Goal: Transaction & Acquisition: Purchase product/service

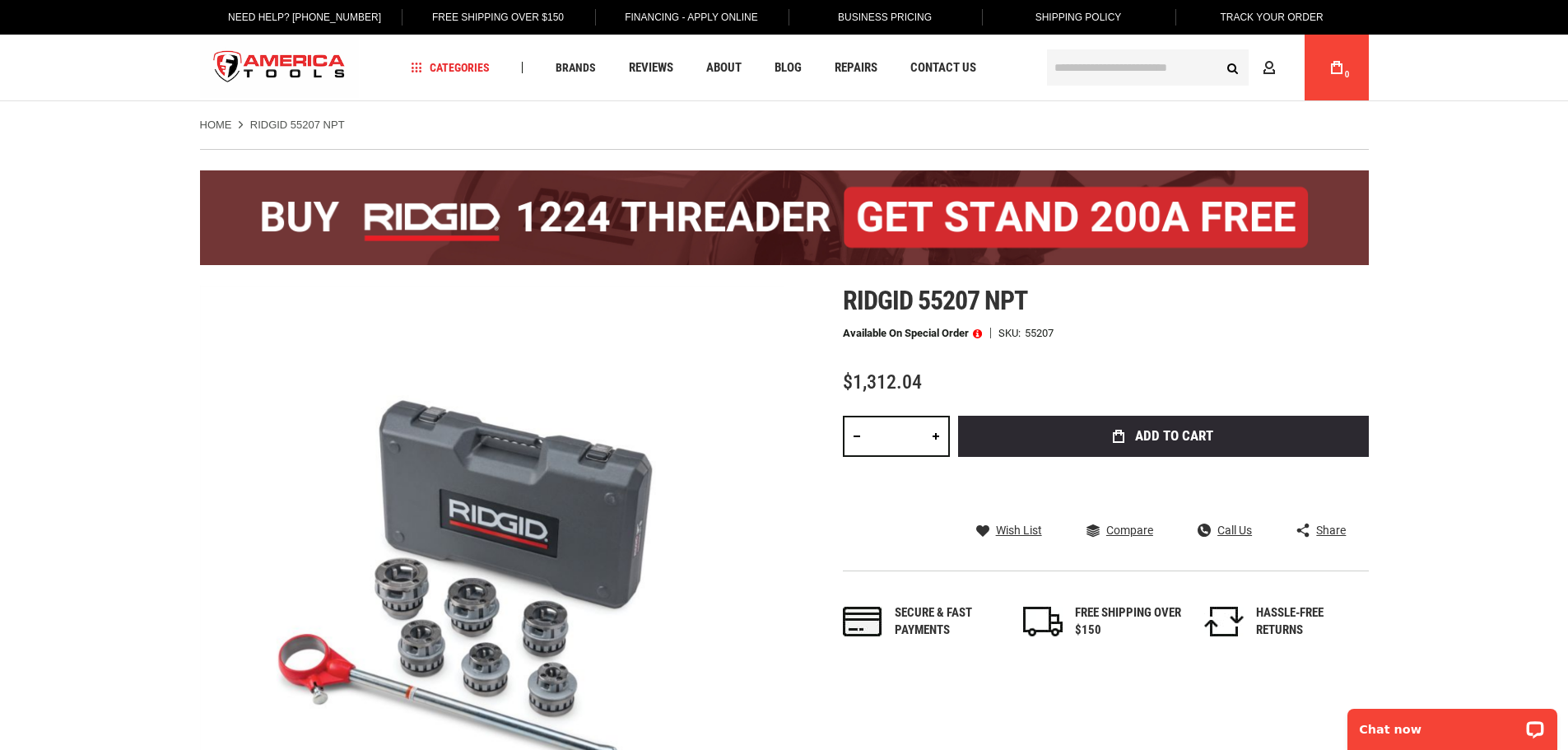
click at [975, 333] on span at bounding box center [977, 333] width 9 height 12
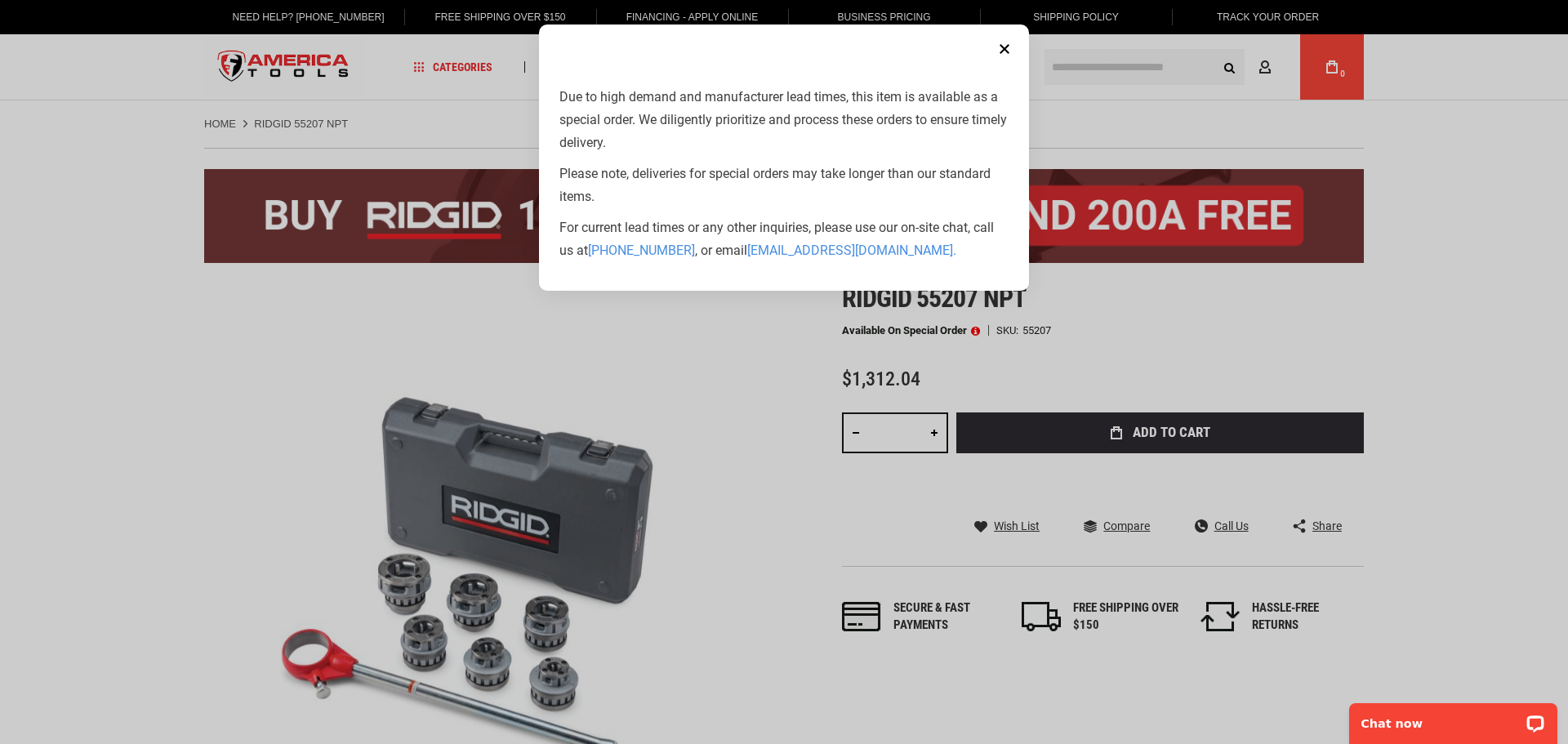
click at [729, 346] on aside "Close Due to high demand and manufacturer lead times, this item is available as…" at bounding box center [784, 372] width 1568 height 744
click at [1001, 47] on button "Close" at bounding box center [1004, 49] width 33 height 33
